Goal: Navigation & Orientation: Find specific page/section

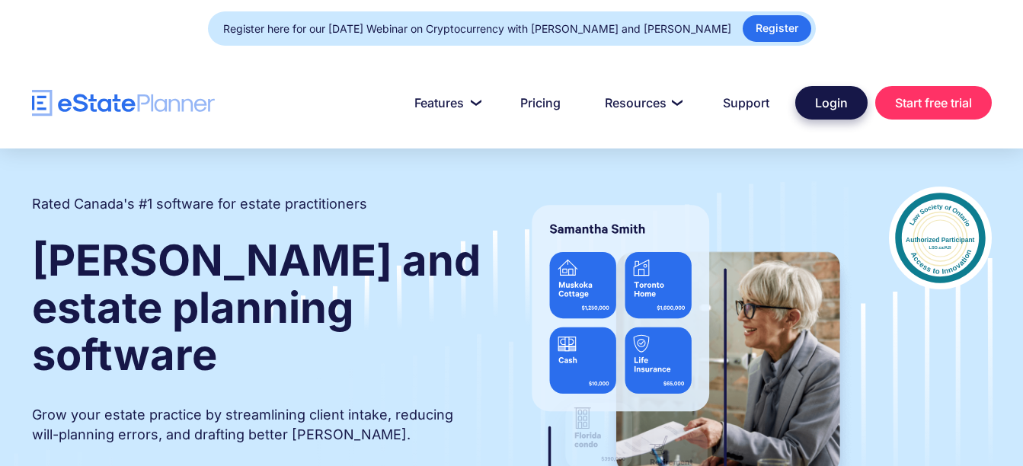
click at [815, 106] on link "Login" at bounding box center [831, 103] width 72 height 34
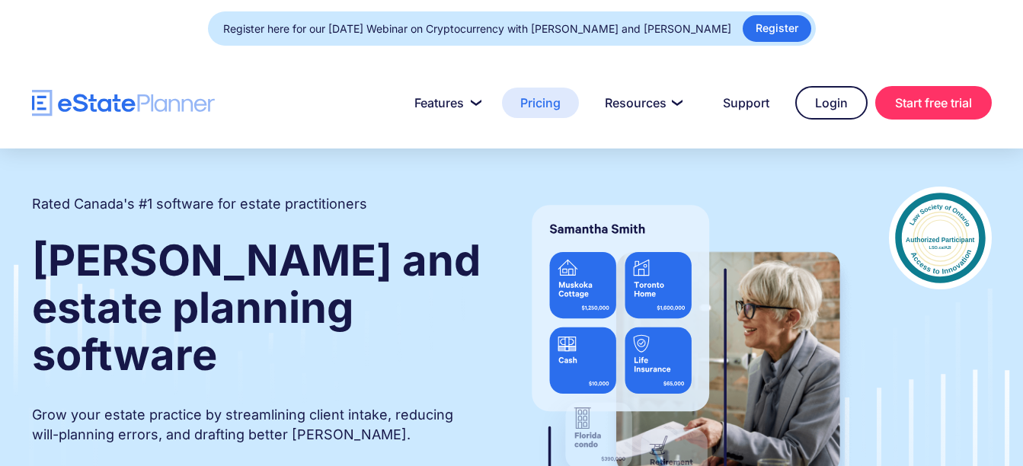
click at [540, 104] on link "Pricing" at bounding box center [540, 103] width 77 height 30
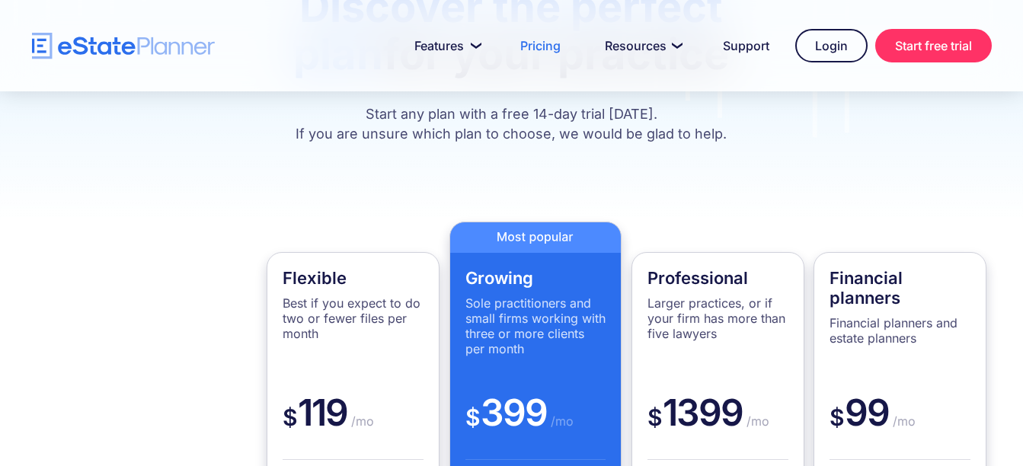
scroll to position [342, 0]
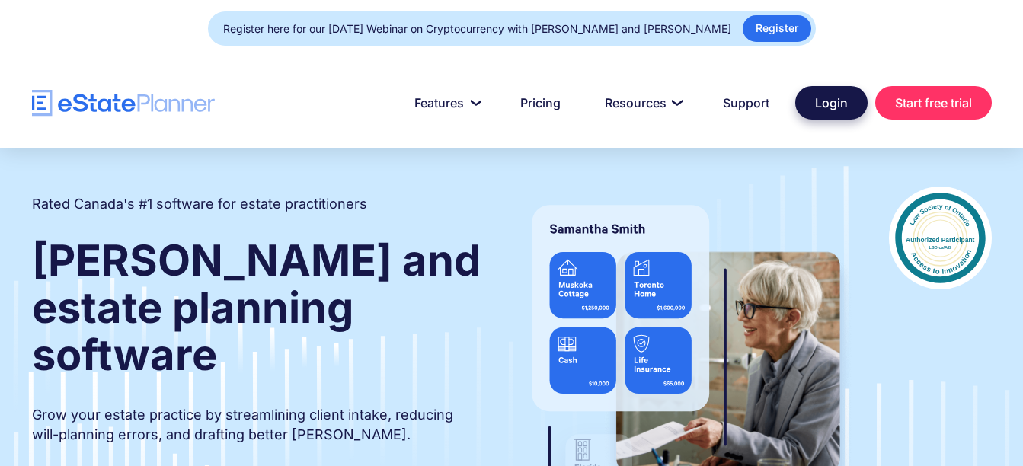
click at [822, 103] on link "Login" at bounding box center [831, 103] width 72 height 34
